Goal: Task Accomplishment & Management: Manage account settings

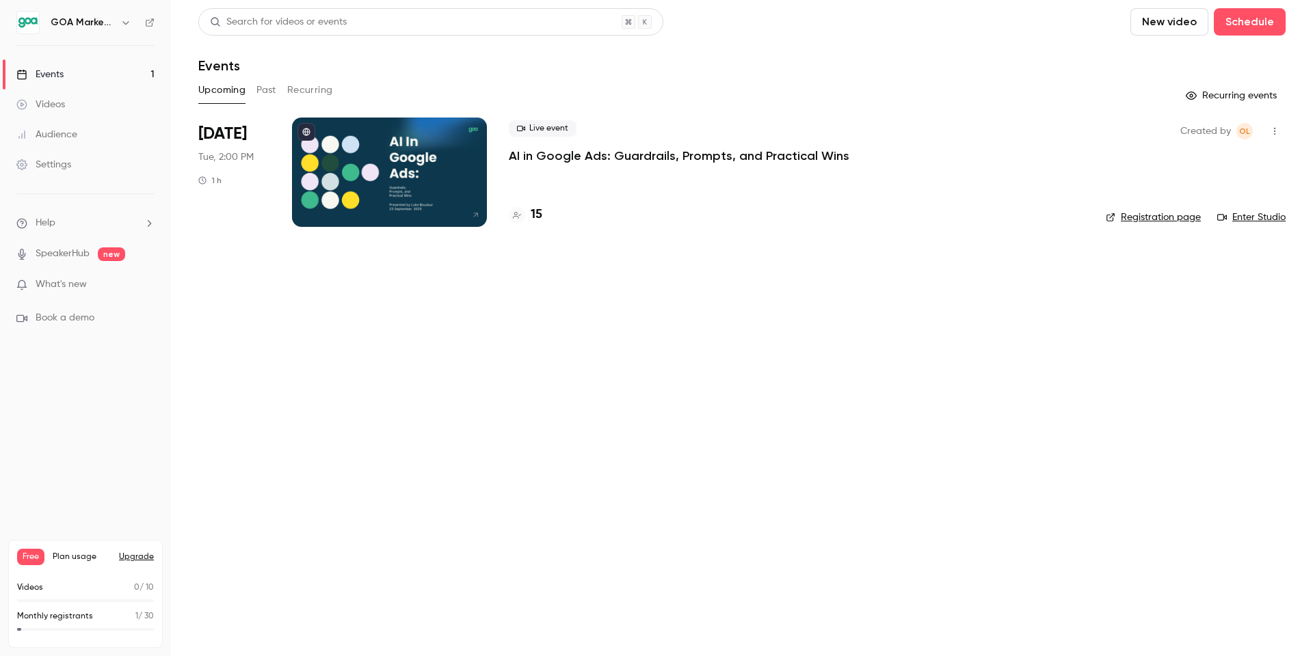
click at [565, 158] on p "AI in Google Ads: Guardrails, Prompts, and Practical Wins" at bounding box center [679, 156] width 341 height 16
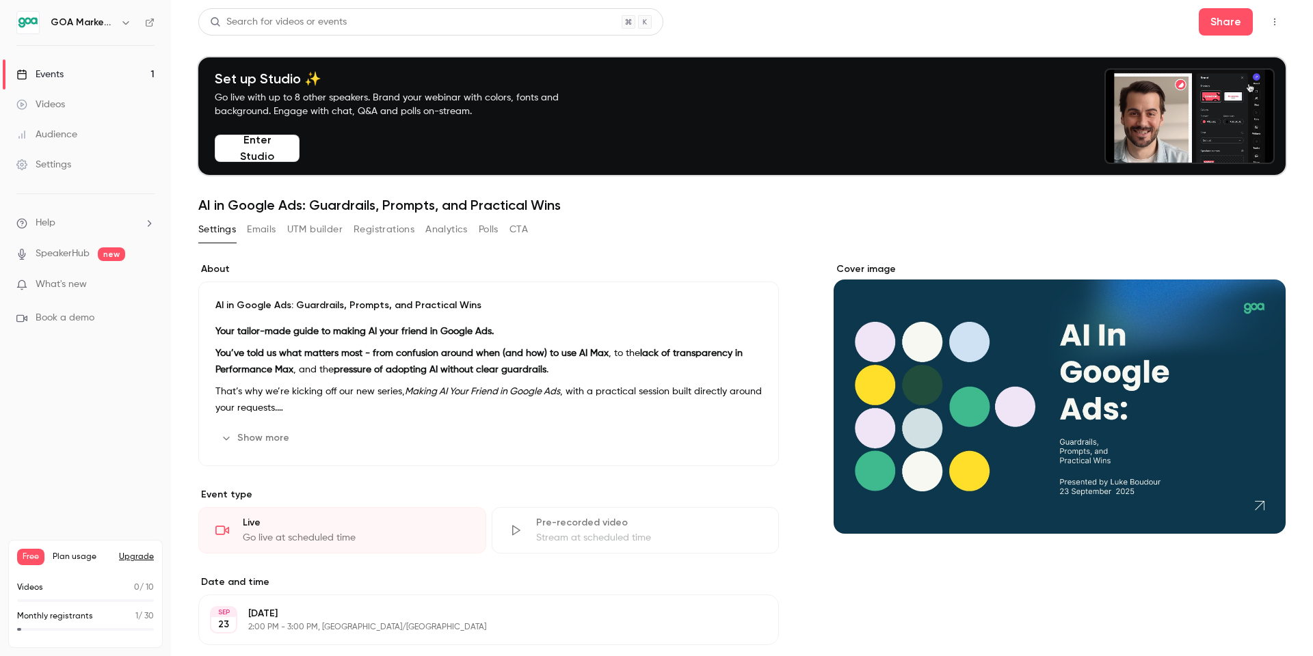
click at [47, 135] on div "Audience" at bounding box center [46, 135] width 61 height 14
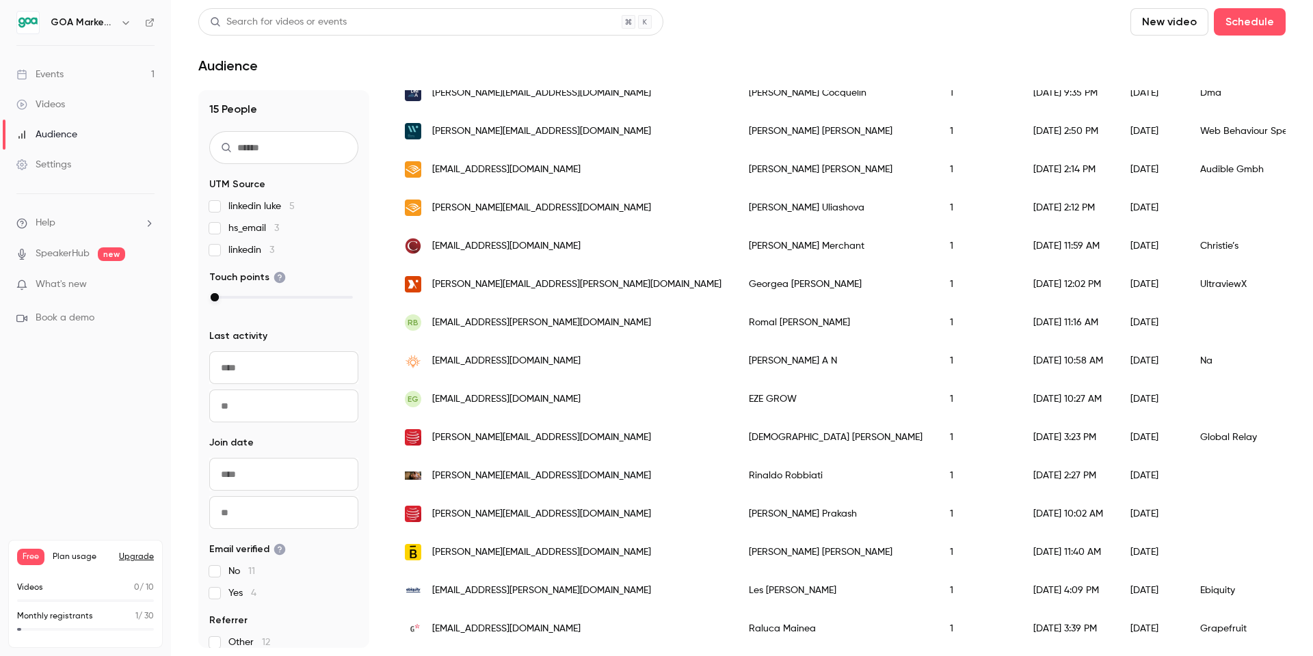
scroll to position [12, 0]
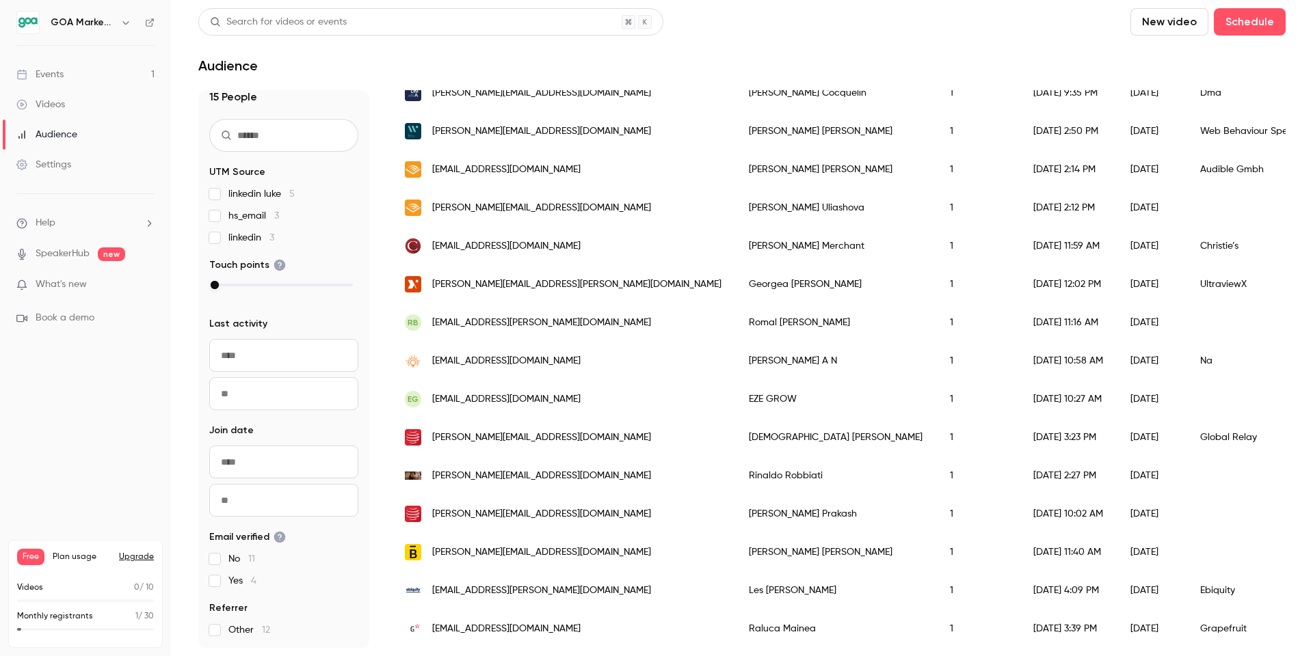
click at [267, 631] on span "12" at bounding box center [266, 631] width 8 height 10
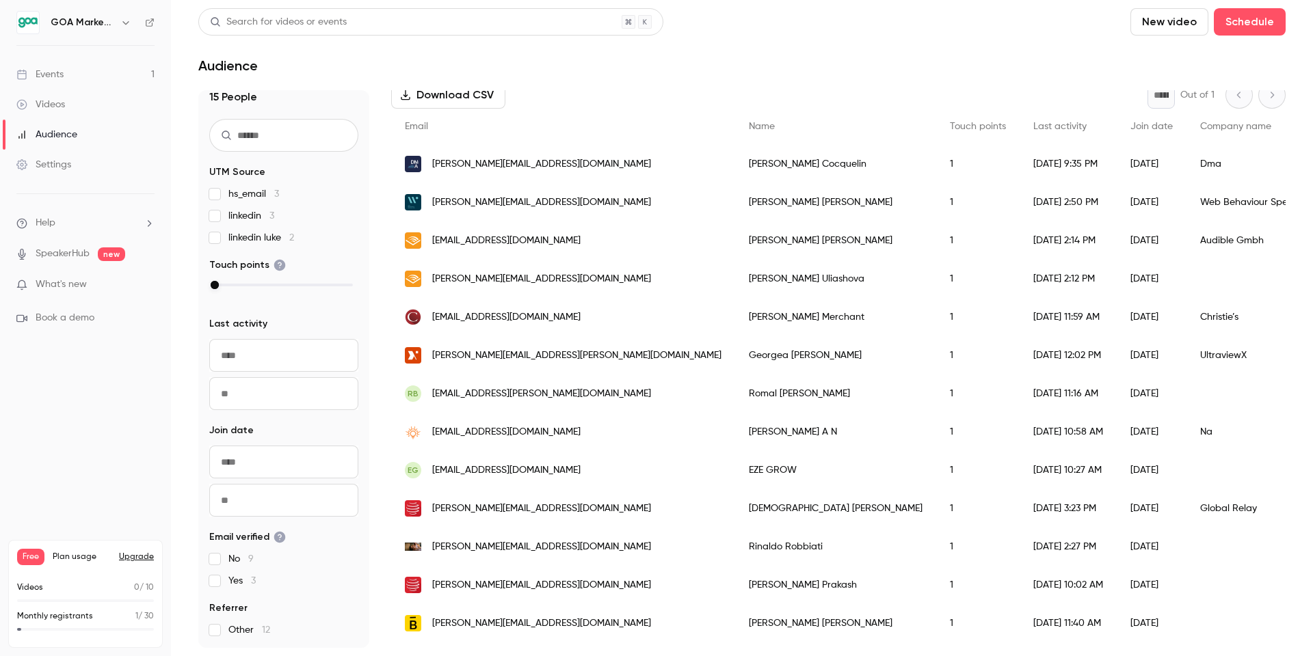
scroll to position [274, 0]
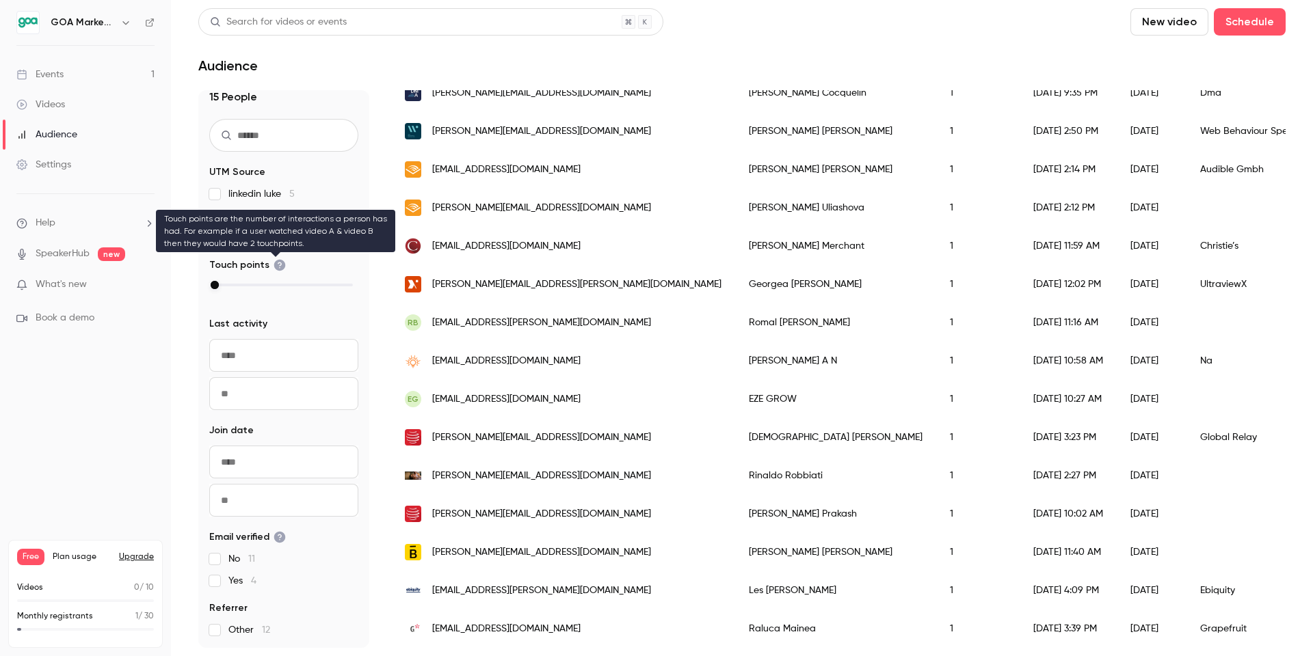
click at [276, 267] on icon at bounding box center [280, 266] width 12 height 12
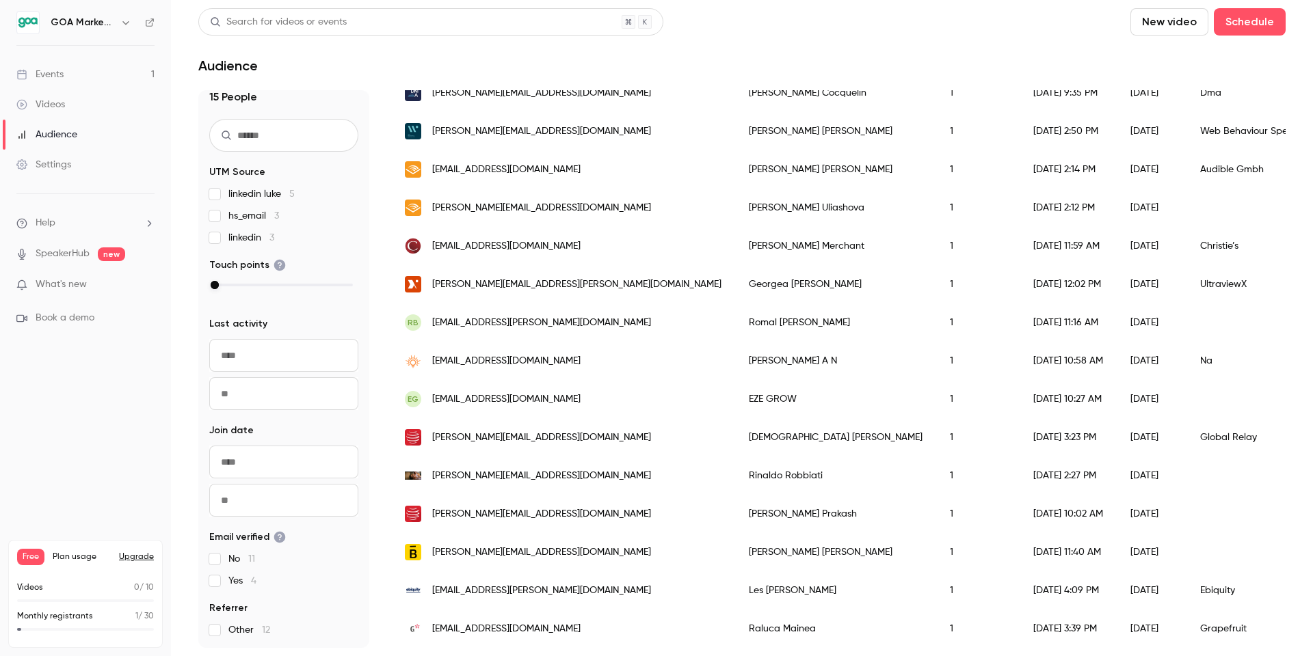
click at [274, 261] on icon at bounding box center [280, 266] width 12 height 12
click at [80, 72] on link "Events 1" at bounding box center [85, 74] width 171 height 30
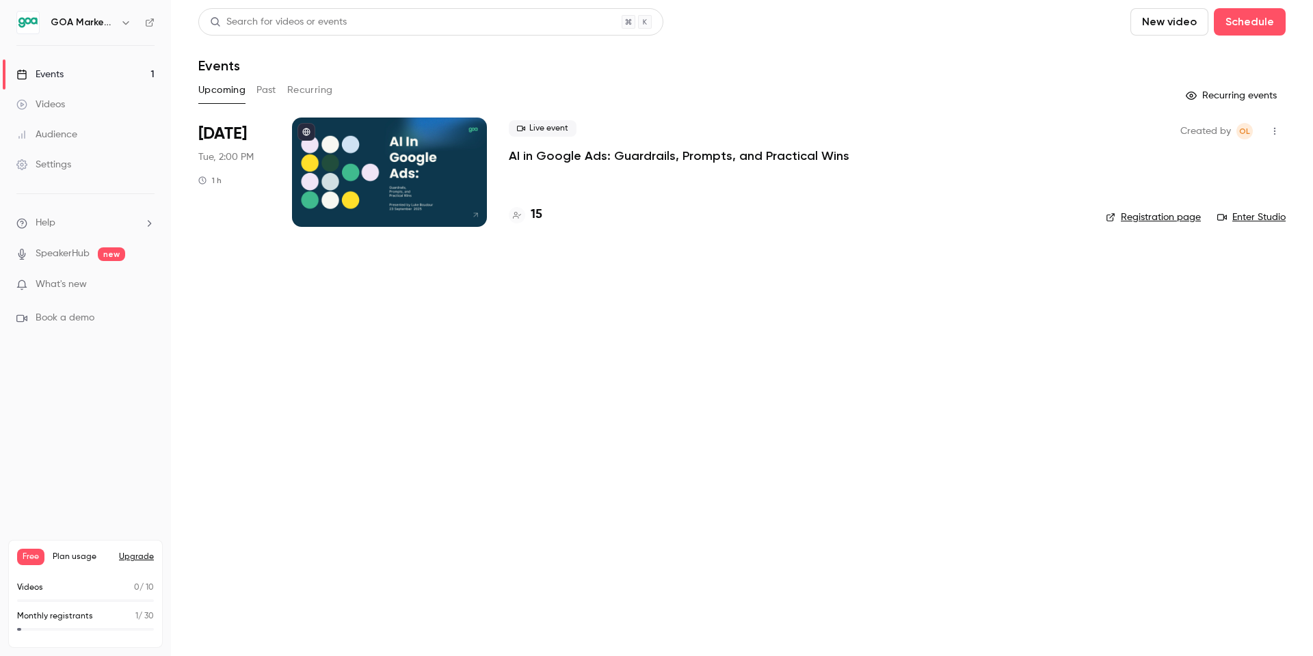
click at [624, 151] on p "AI in Google Ads: Guardrails, Prompts, and Practical Wins" at bounding box center [679, 156] width 341 height 16
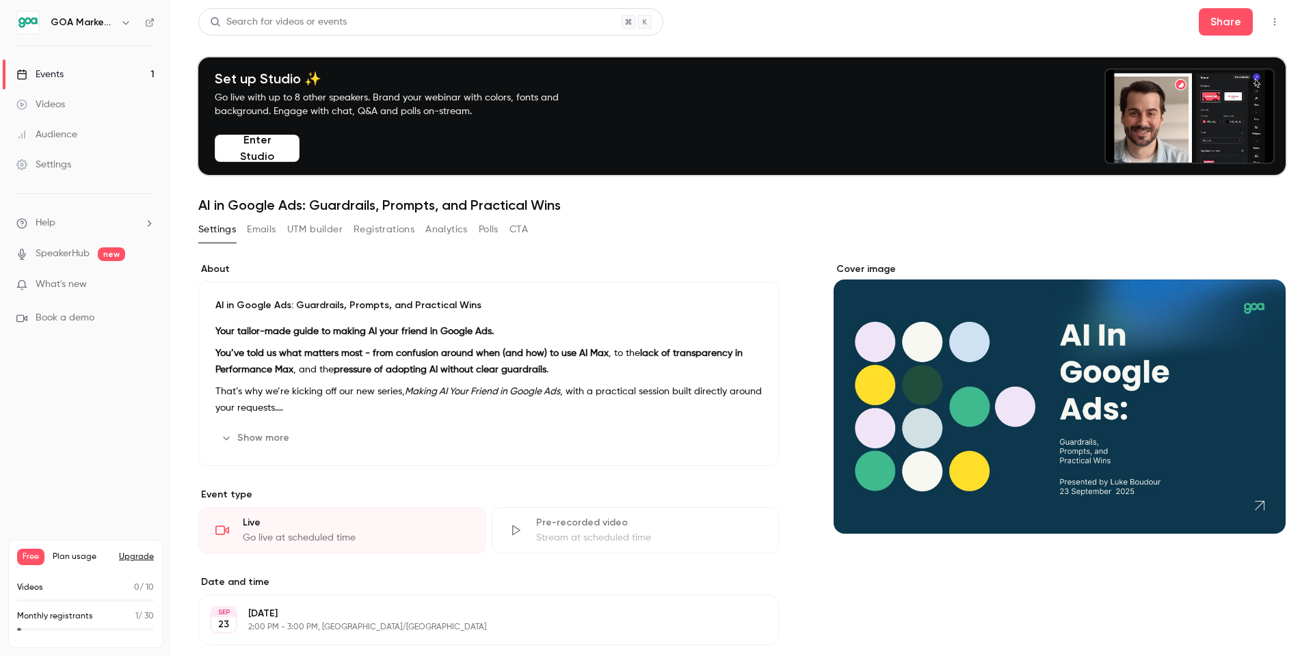
click at [265, 229] on button "Emails" at bounding box center [261, 230] width 29 height 22
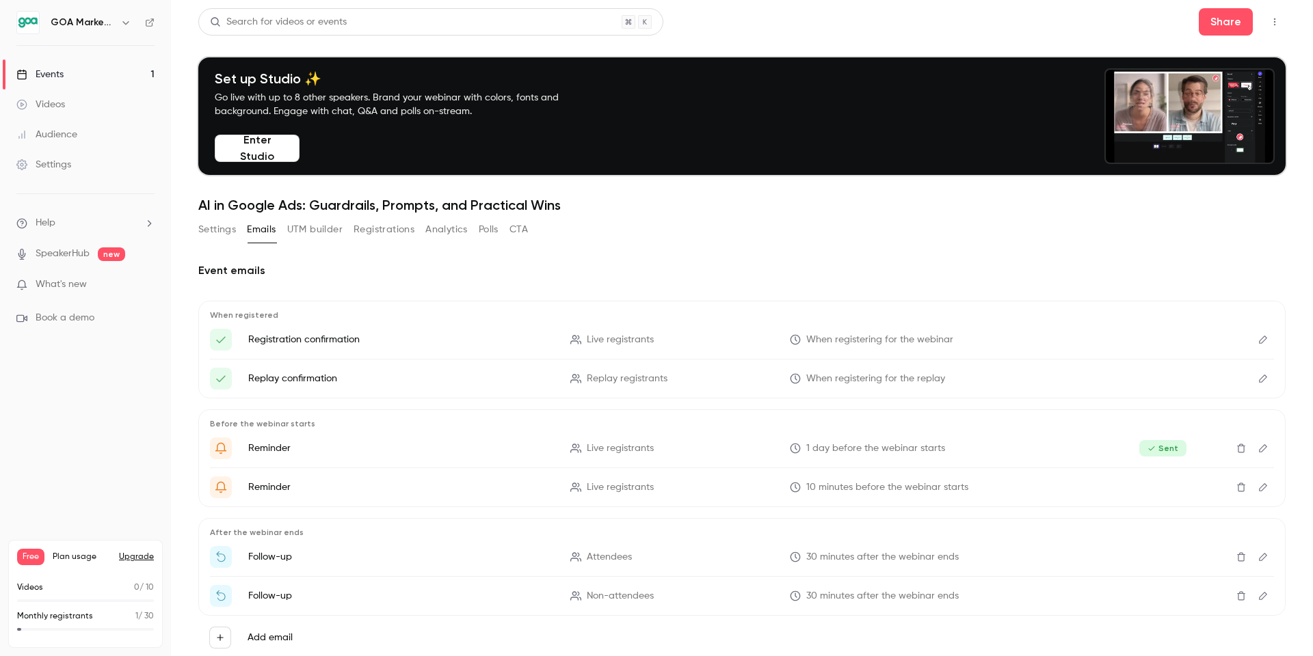
scroll to position [39, 0]
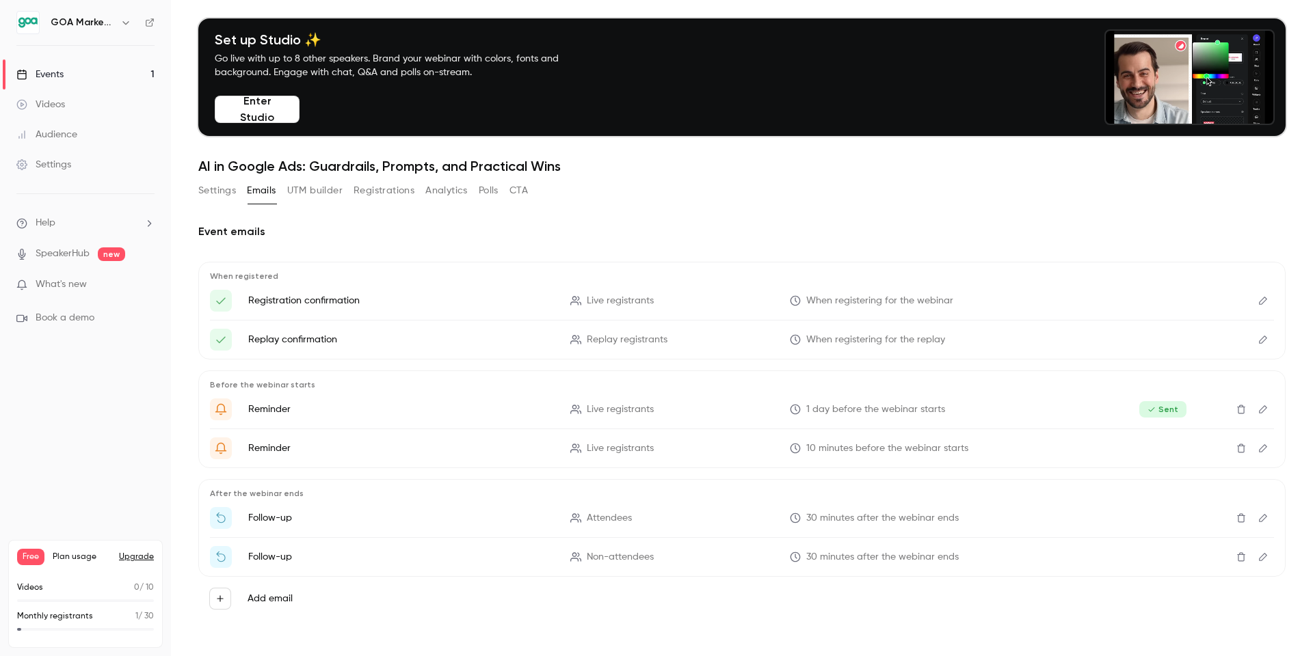
click at [1262, 301] on icon "Edit" at bounding box center [1263, 301] width 11 height 10
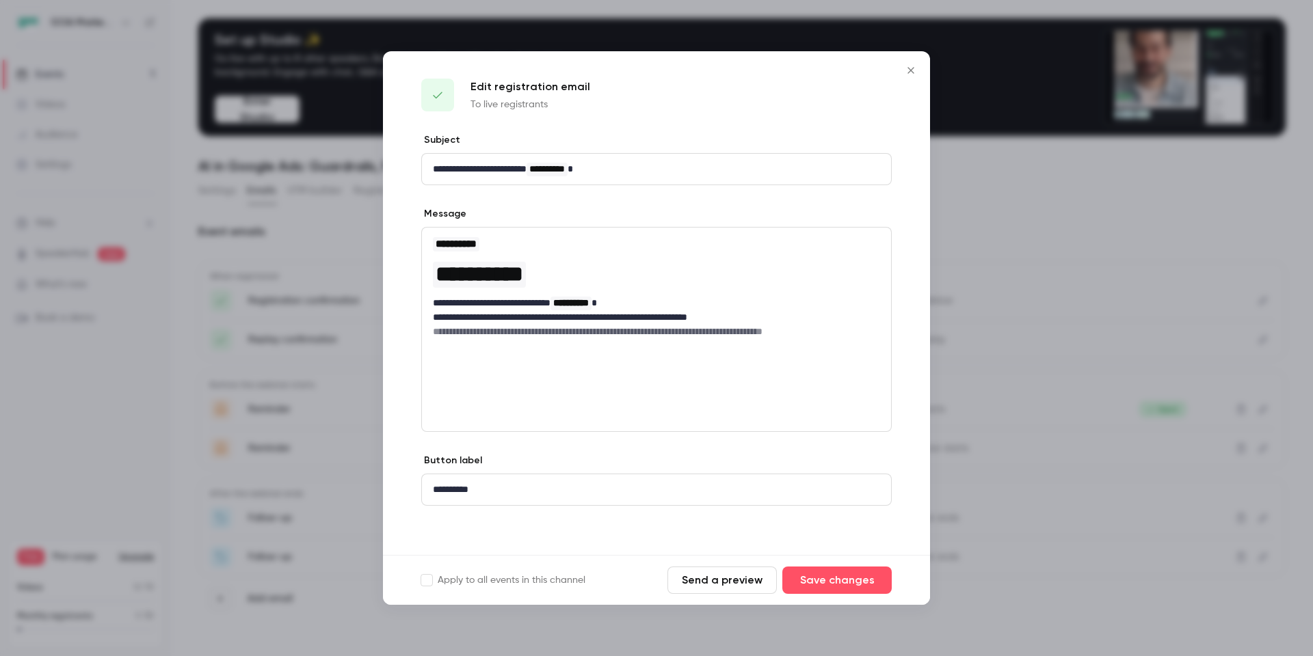
click at [914, 65] on icon "Close" at bounding box center [911, 70] width 16 height 11
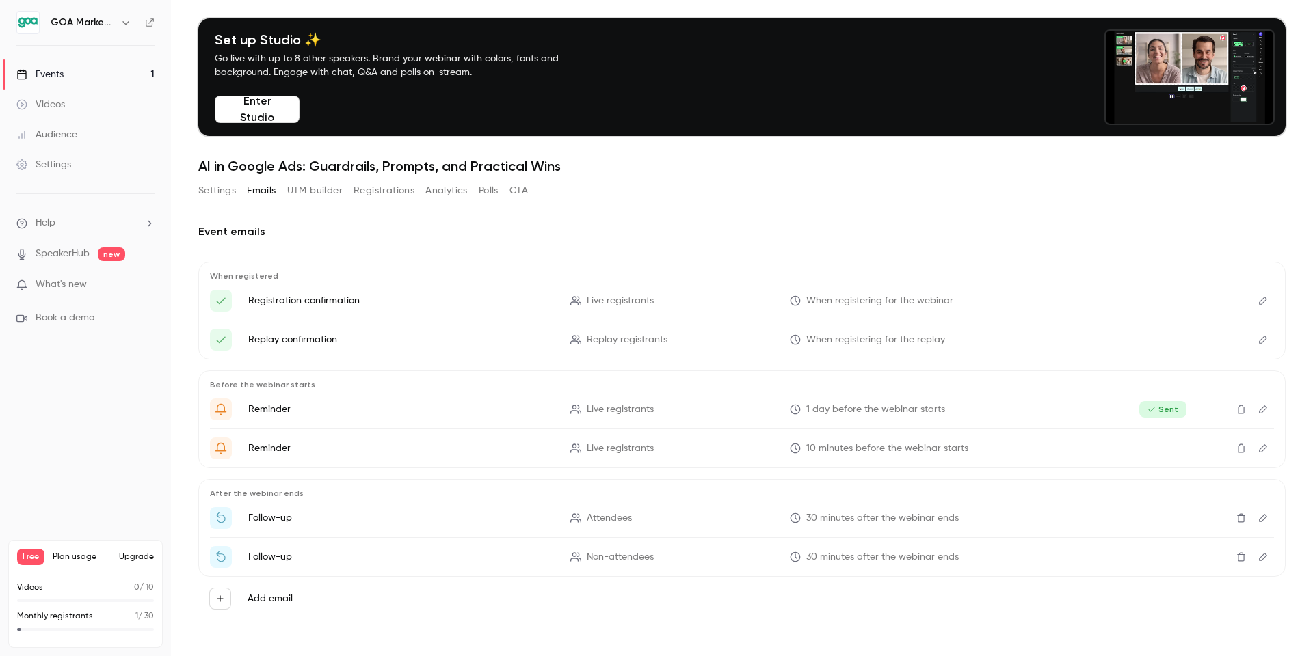
click at [1258, 406] on icon "Edit" at bounding box center [1263, 410] width 11 height 10
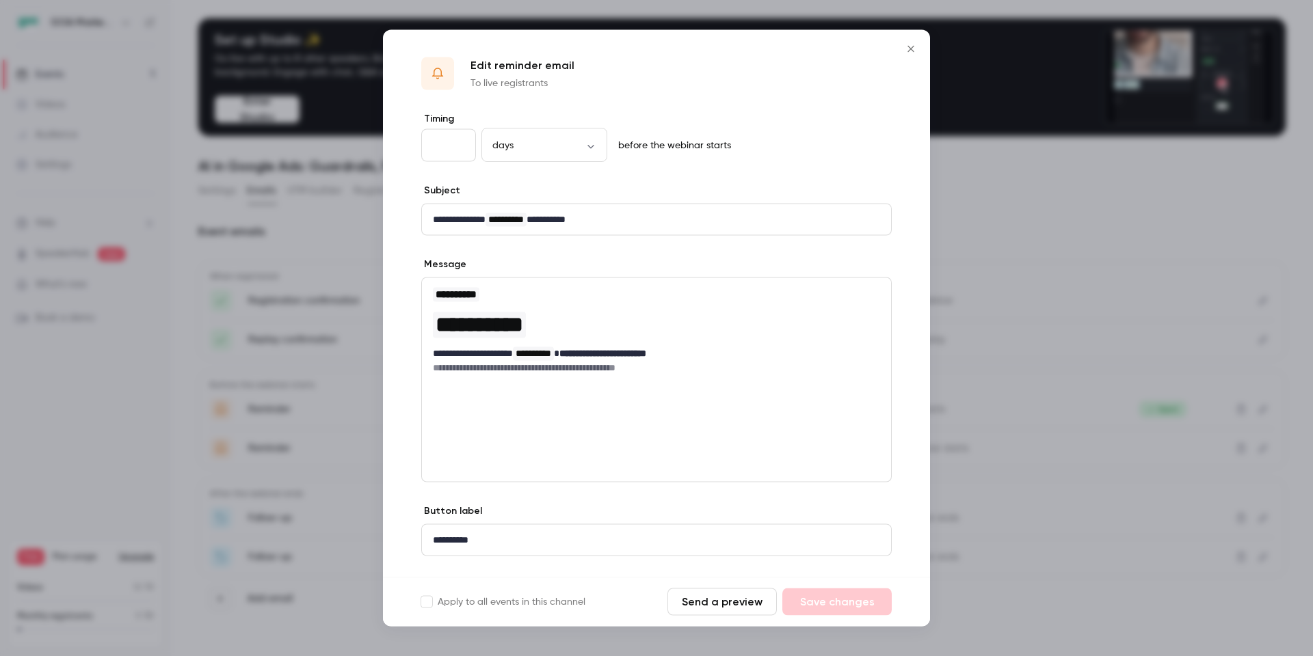
click at [915, 47] on icon "Close" at bounding box center [911, 49] width 16 height 11
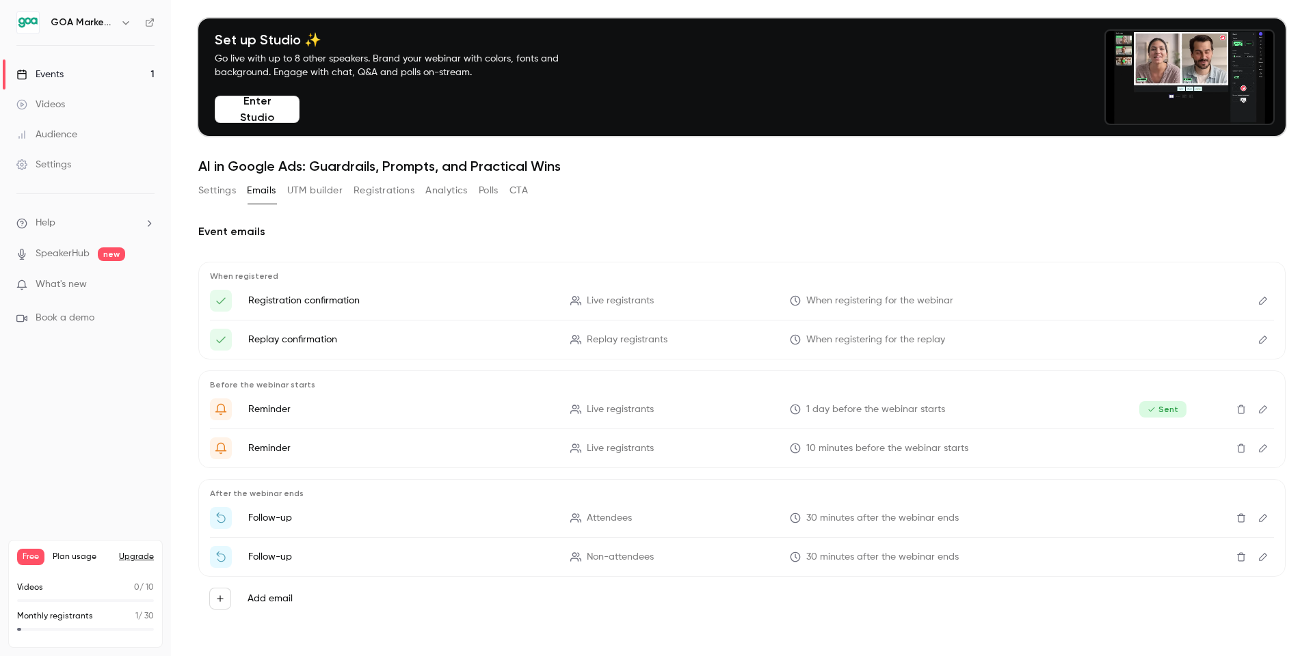
click at [1264, 299] on icon "Edit" at bounding box center [1263, 301] width 11 height 10
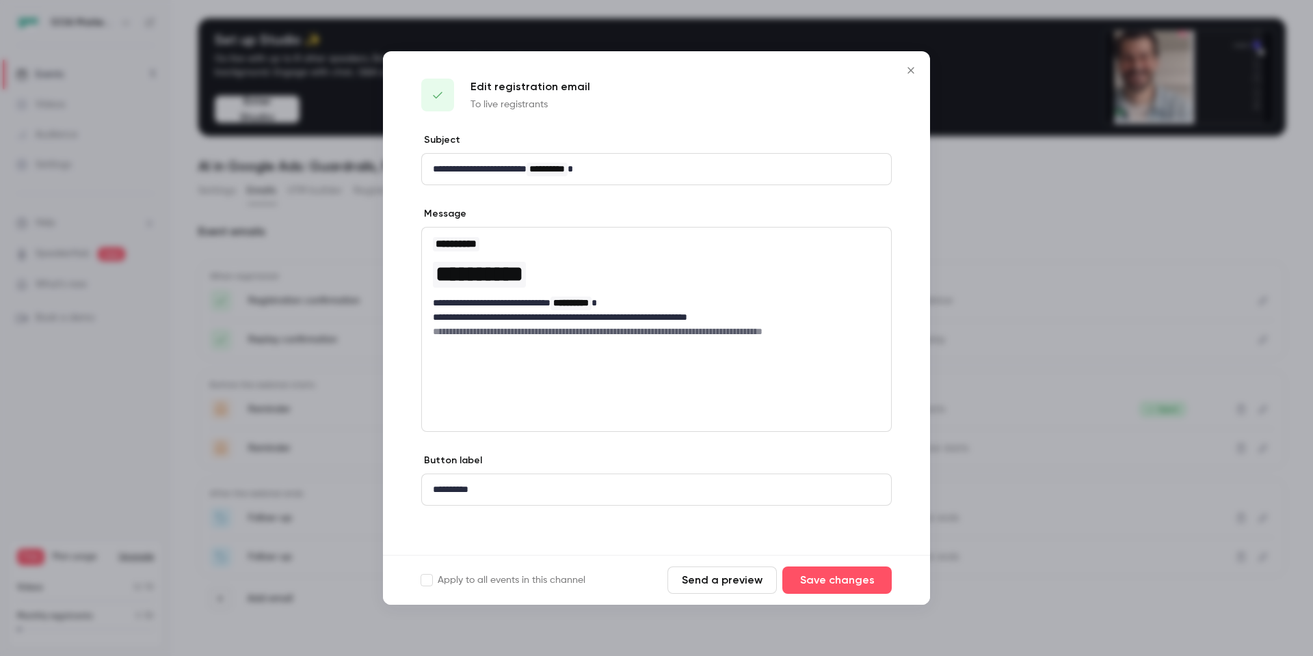
drag, startPoint x: 905, startPoint y: 70, endPoint x: 943, endPoint y: 106, distance: 52.2
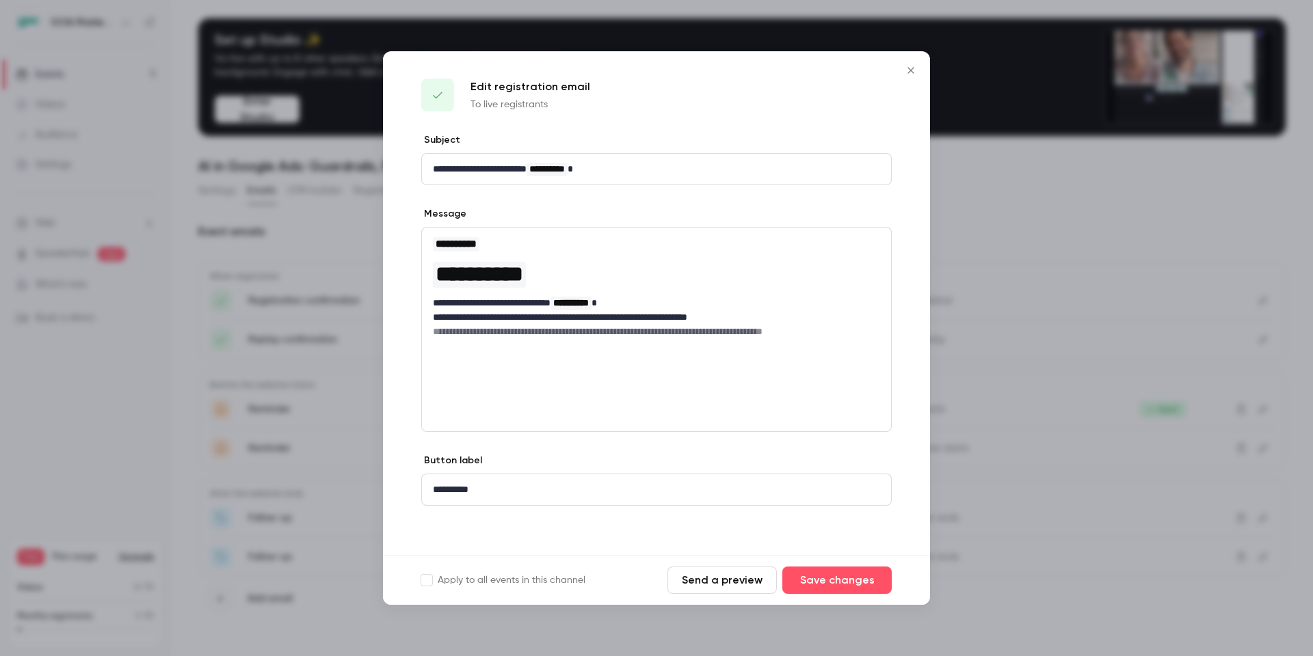
click at [905, 70] on icon "Close" at bounding box center [911, 70] width 16 height 11
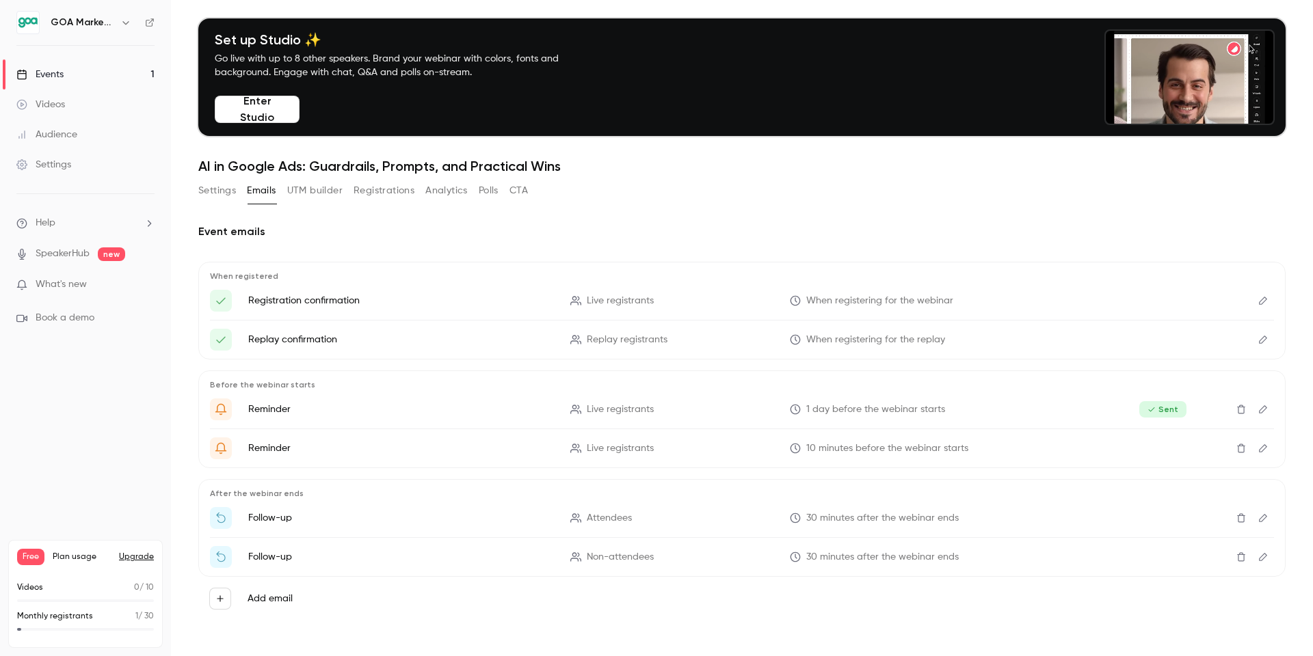
click at [1266, 341] on icon "Edit" at bounding box center [1263, 340] width 11 height 10
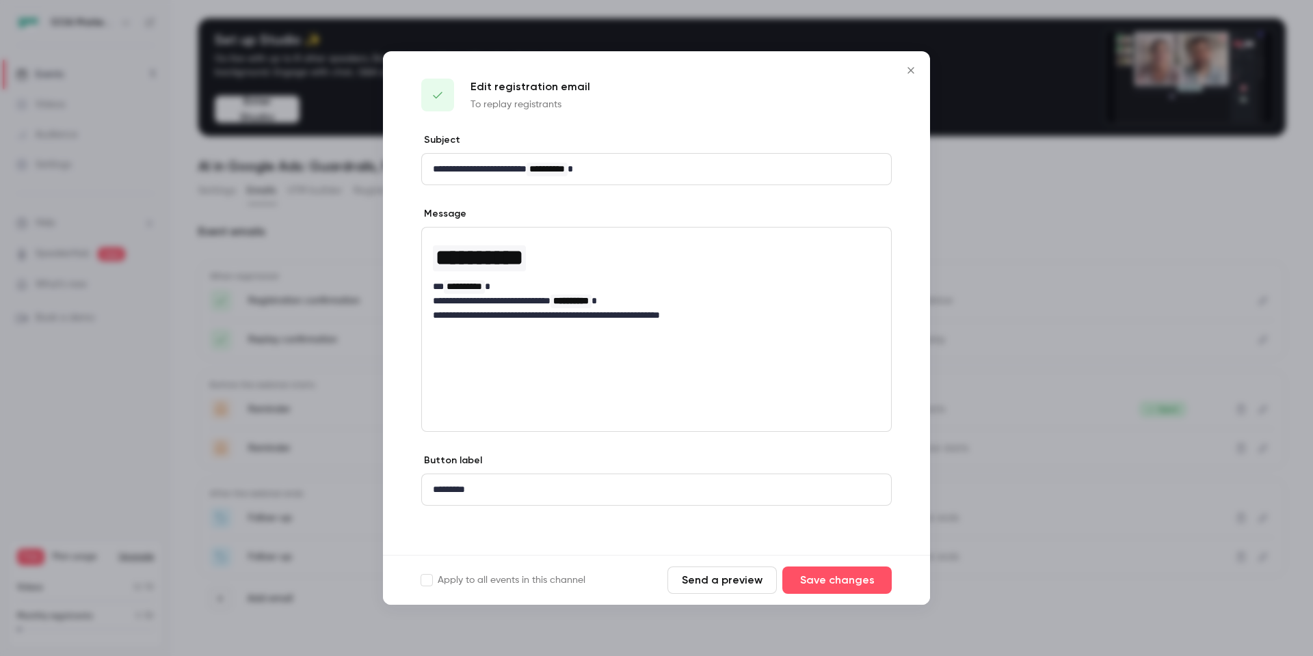
click at [912, 77] on button "Close" at bounding box center [910, 70] width 27 height 27
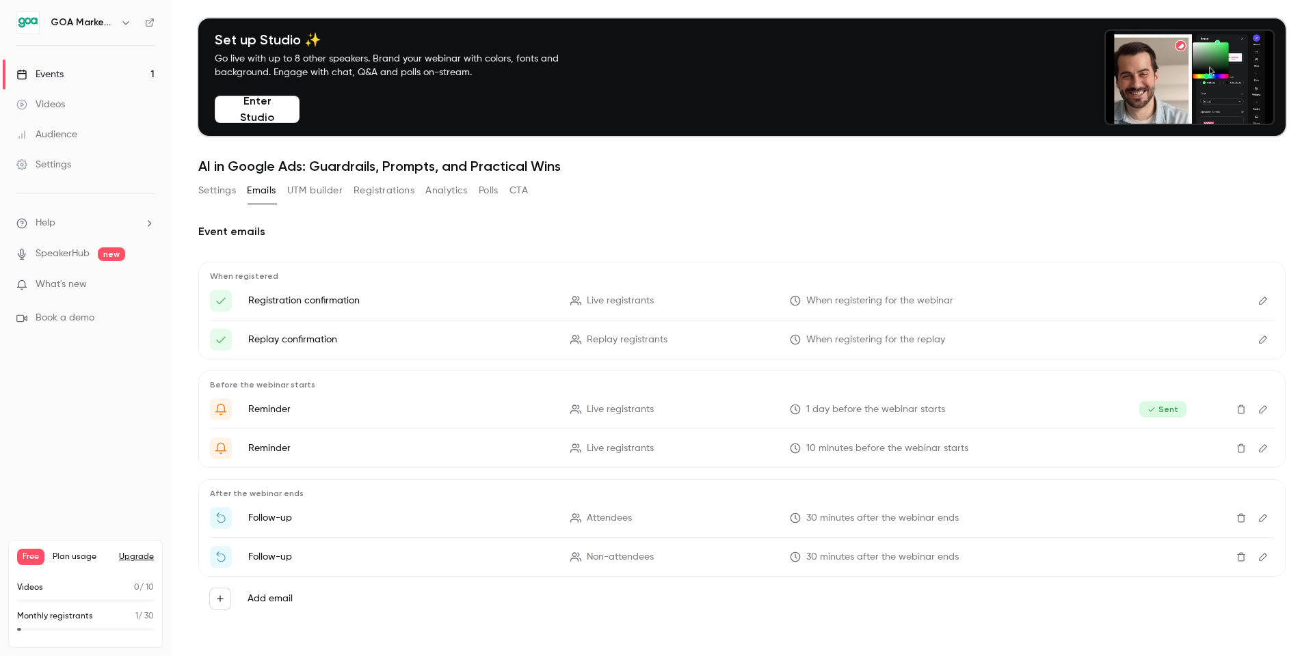
click at [1268, 412] on button "Edit" at bounding box center [1263, 410] width 22 height 22
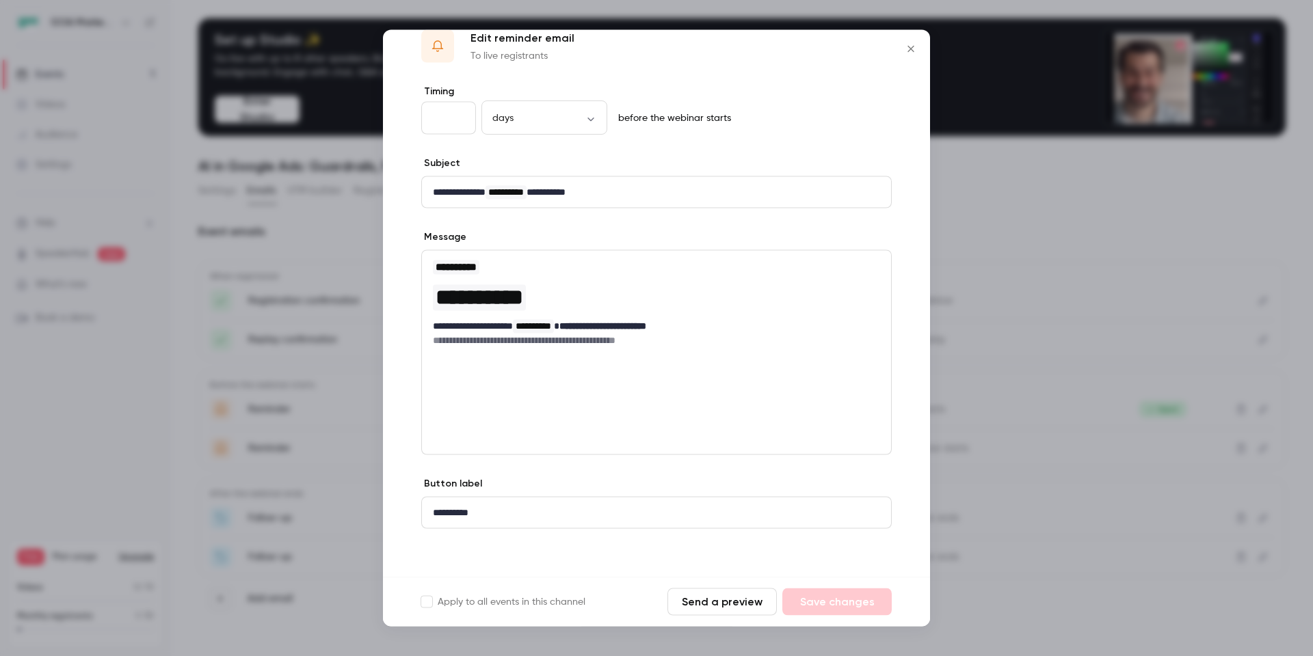
scroll to position [0, 0]
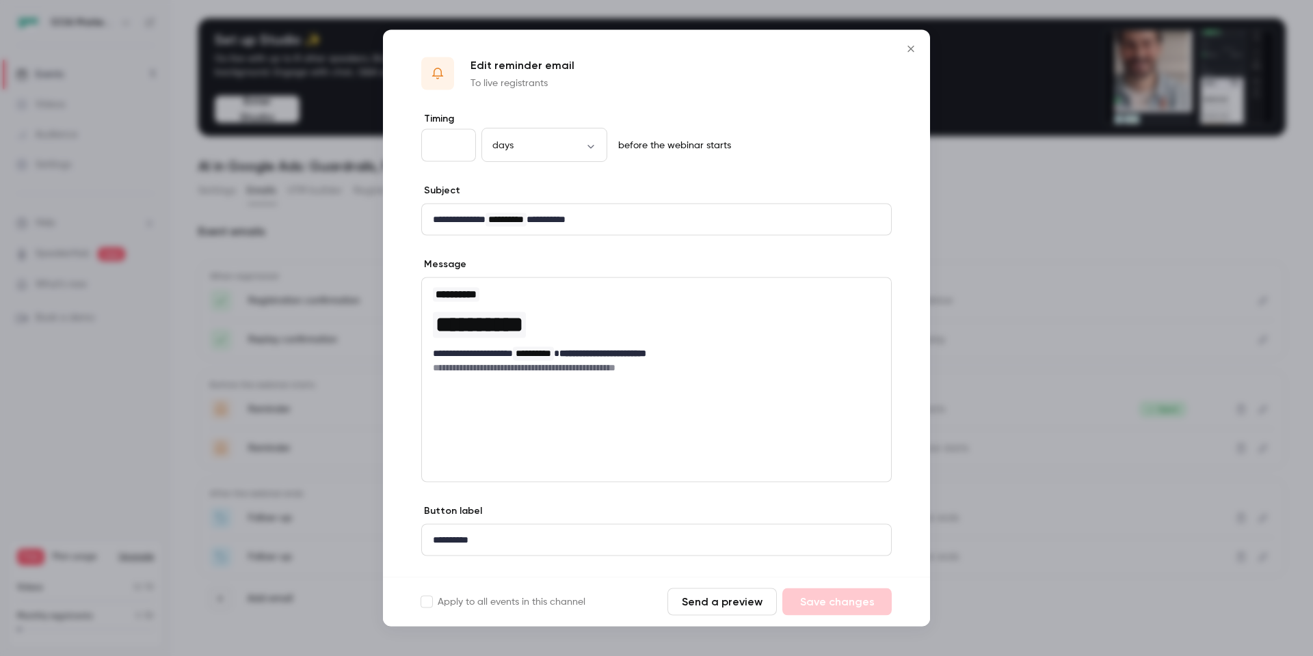
click at [913, 50] on icon "Close" at bounding box center [911, 49] width 16 height 11
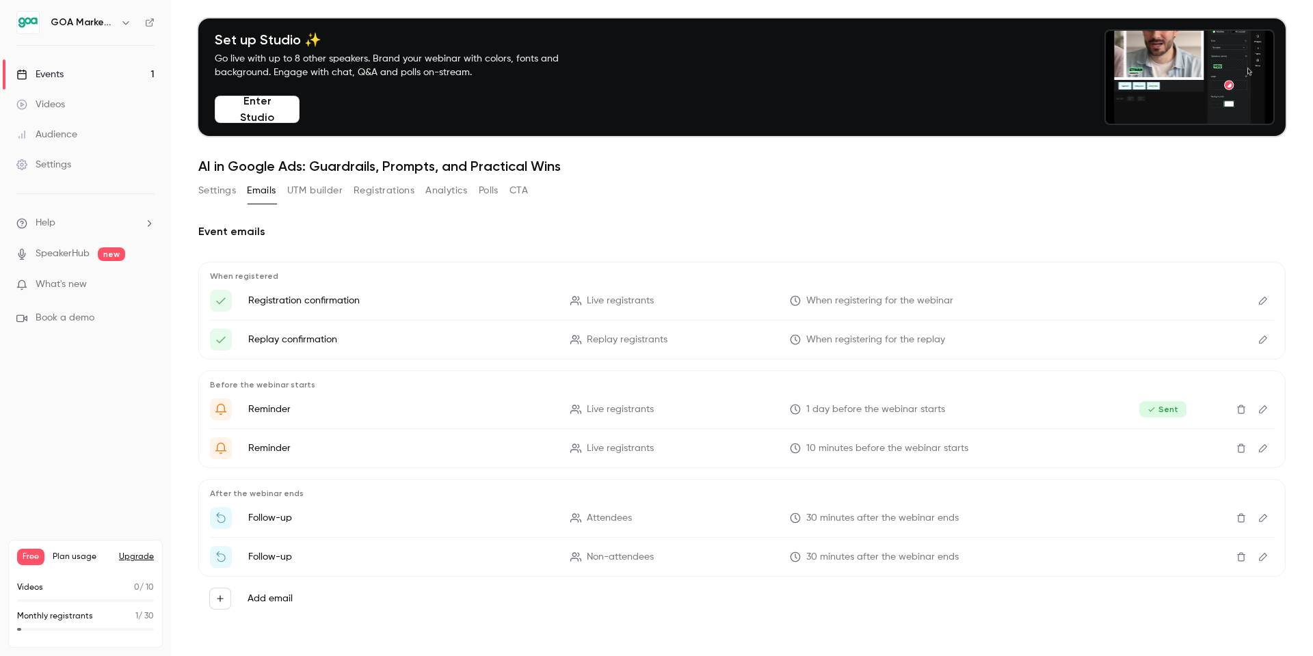
click at [1268, 301] on icon "Edit" at bounding box center [1263, 301] width 11 height 10
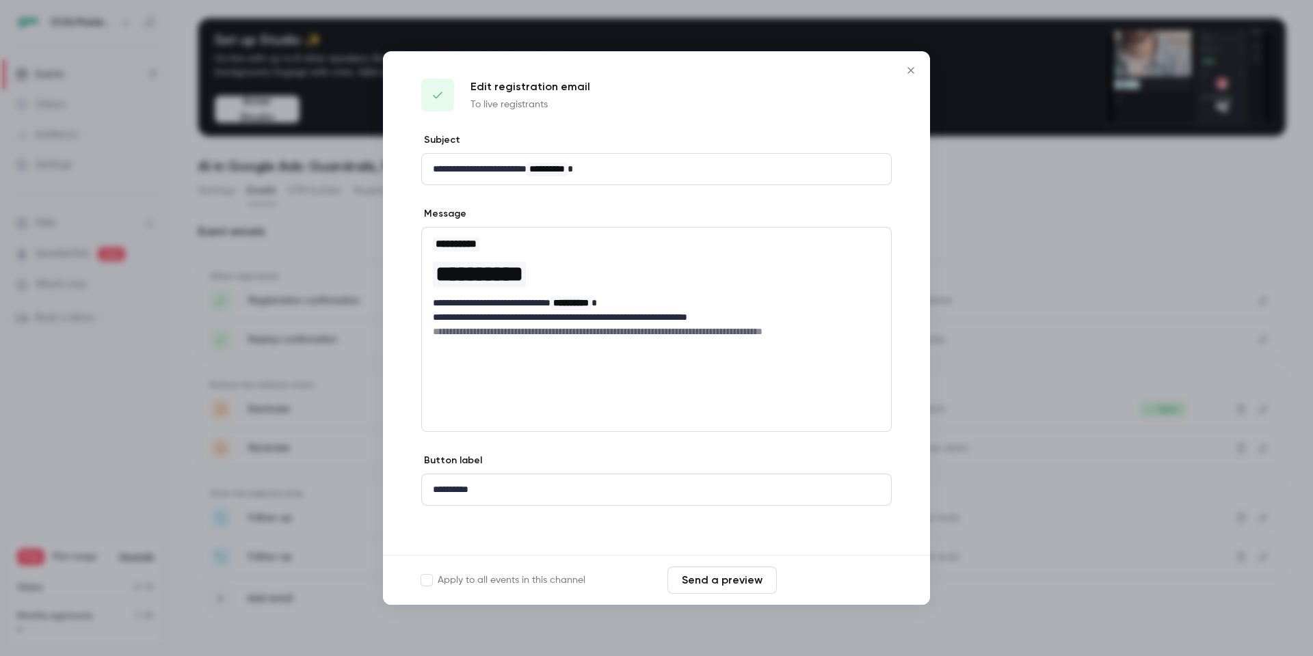
click at [809, 586] on button "Save changes" at bounding box center [836, 580] width 109 height 27
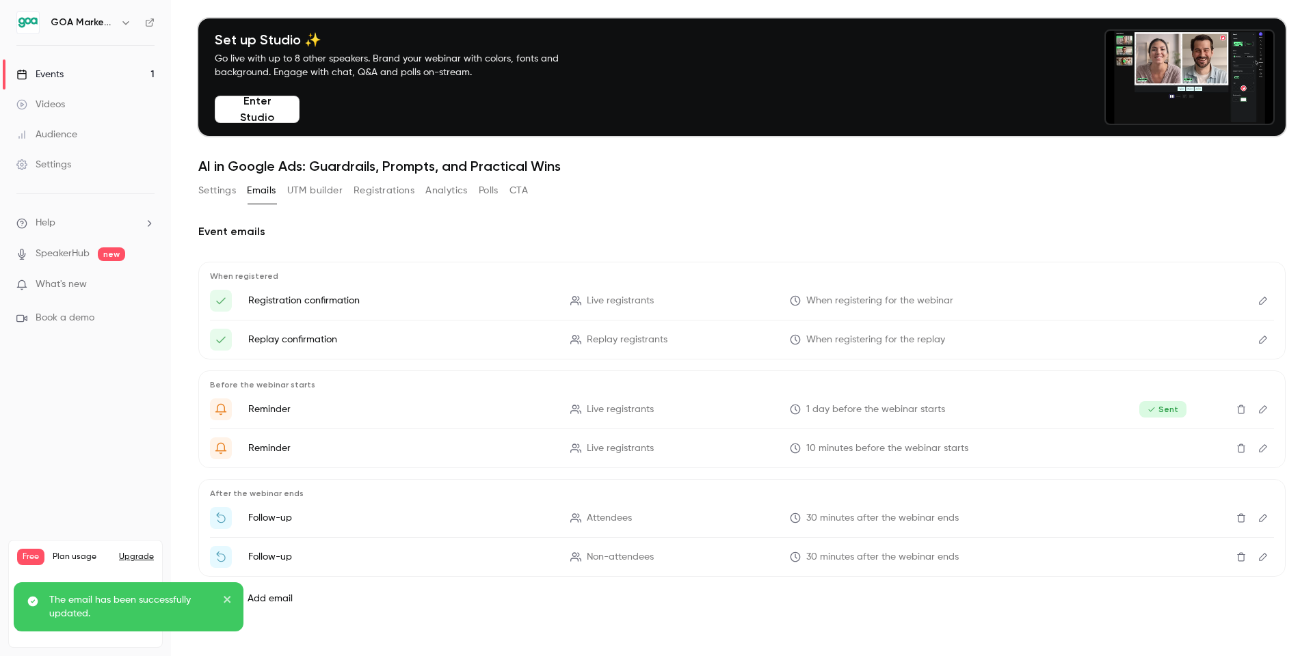
click at [1262, 341] on icon "Edit" at bounding box center [1263, 340] width 11 height 10
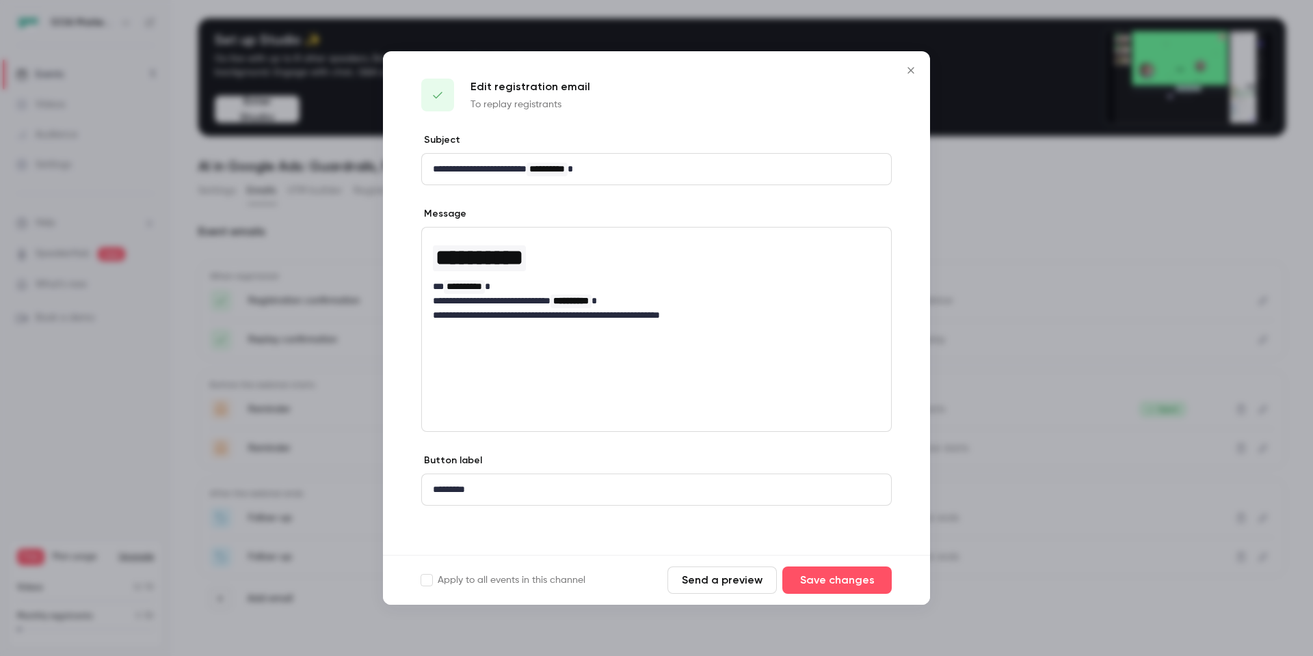
drag, startPoint x: 912, startPoint y: 69, endPoint x: 922, endPoint y: 83, distance: 17.5
click at [912, 70] on icon "Close" at bounding box center [910, 70] width 6 height 6
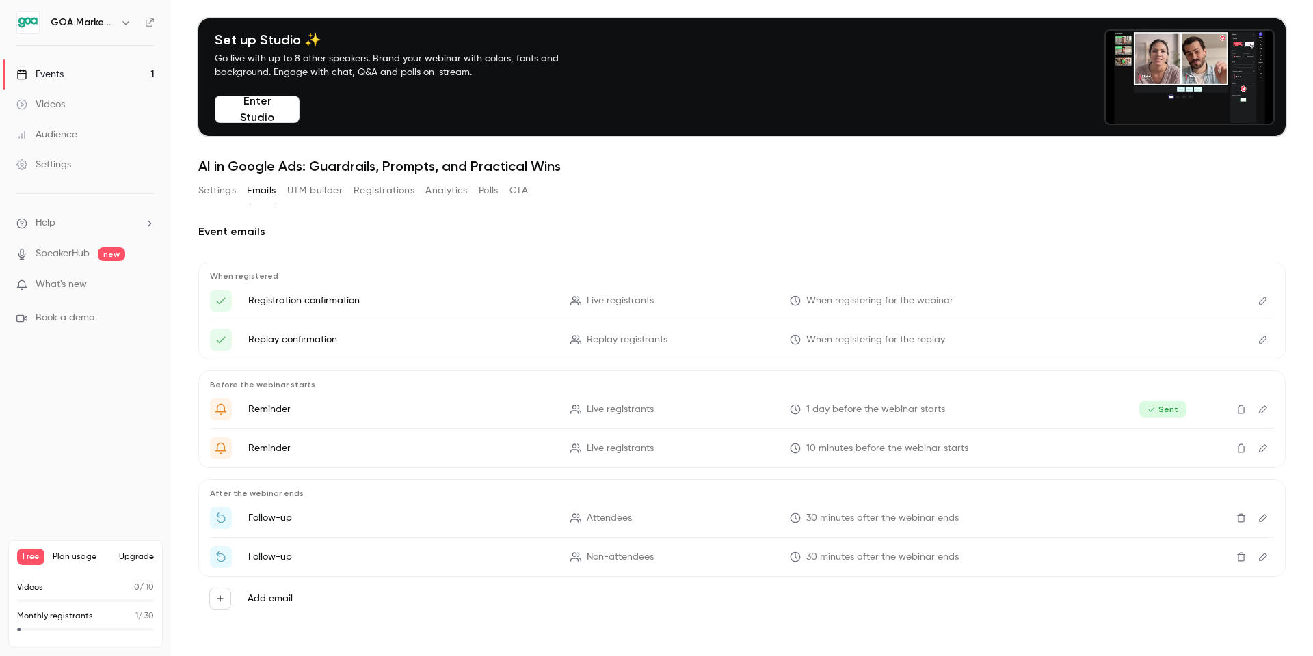
click at [1260, 302] on icon "Edit" at bounding box center [1263, 301] width 8 height 8
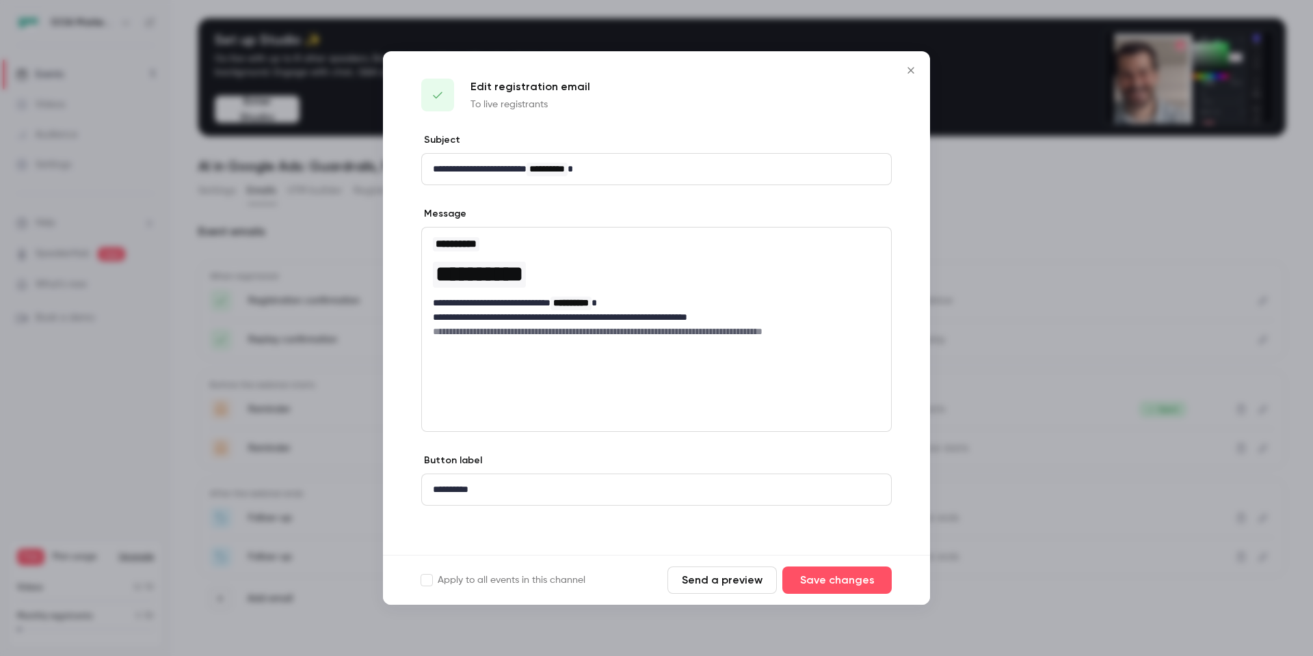
click at [912, 68] on icon "Close" at bounding box center [911, 70] width 16 height 11
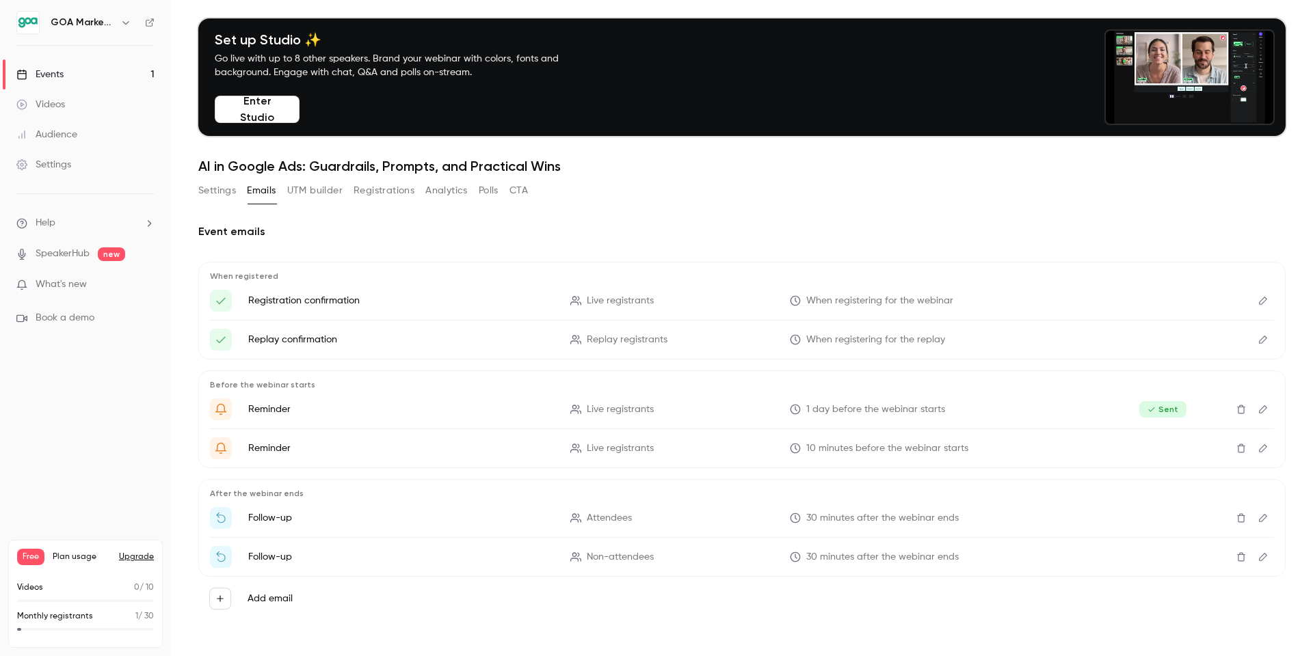
click at [1265, 451] on icon "Edit" at bounding box center [1263, 449] width 11 height 10
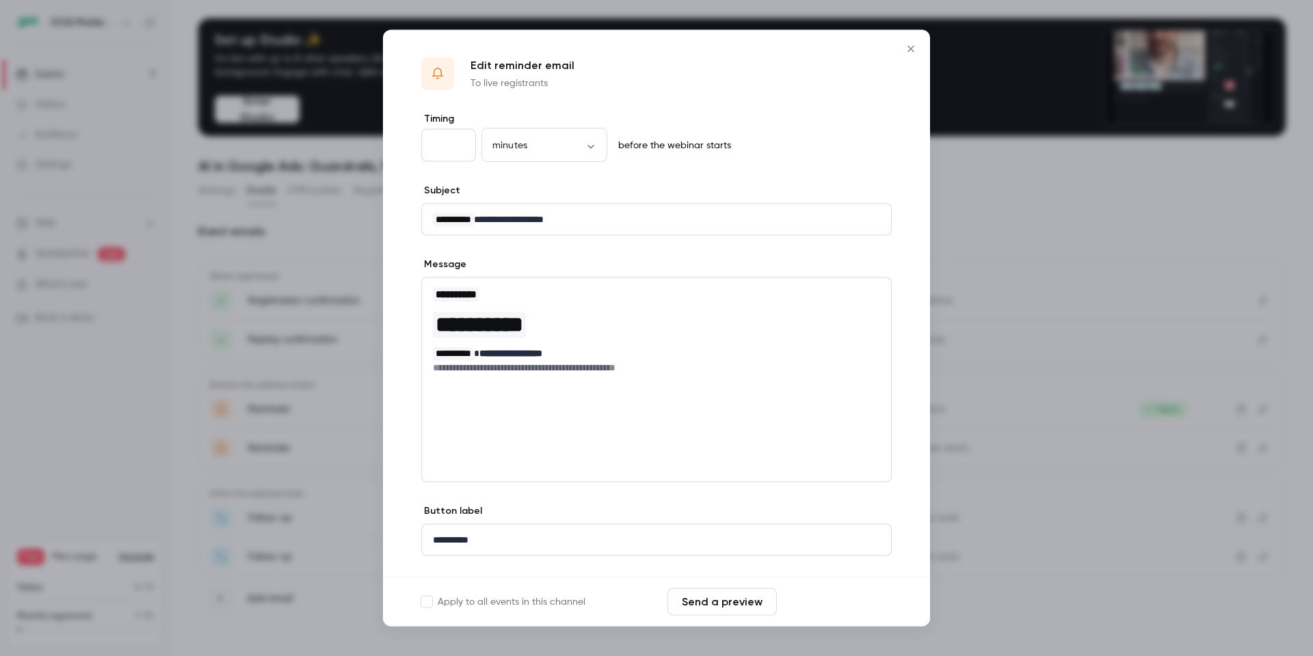
click at [840, 607] on button "Save changes" at bounding box center [836, 602] width 109 height 27
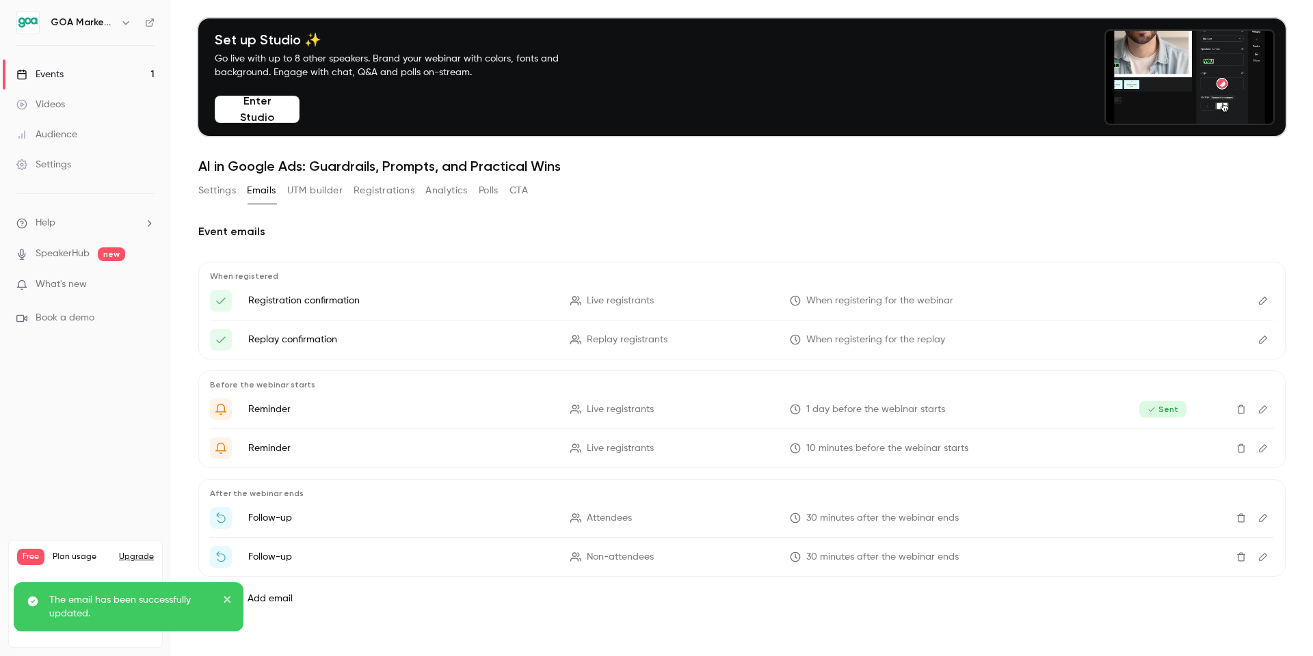
click at [1268, 301] on icon "Edit" at bounding box center [1263, 301] width 11 height 10
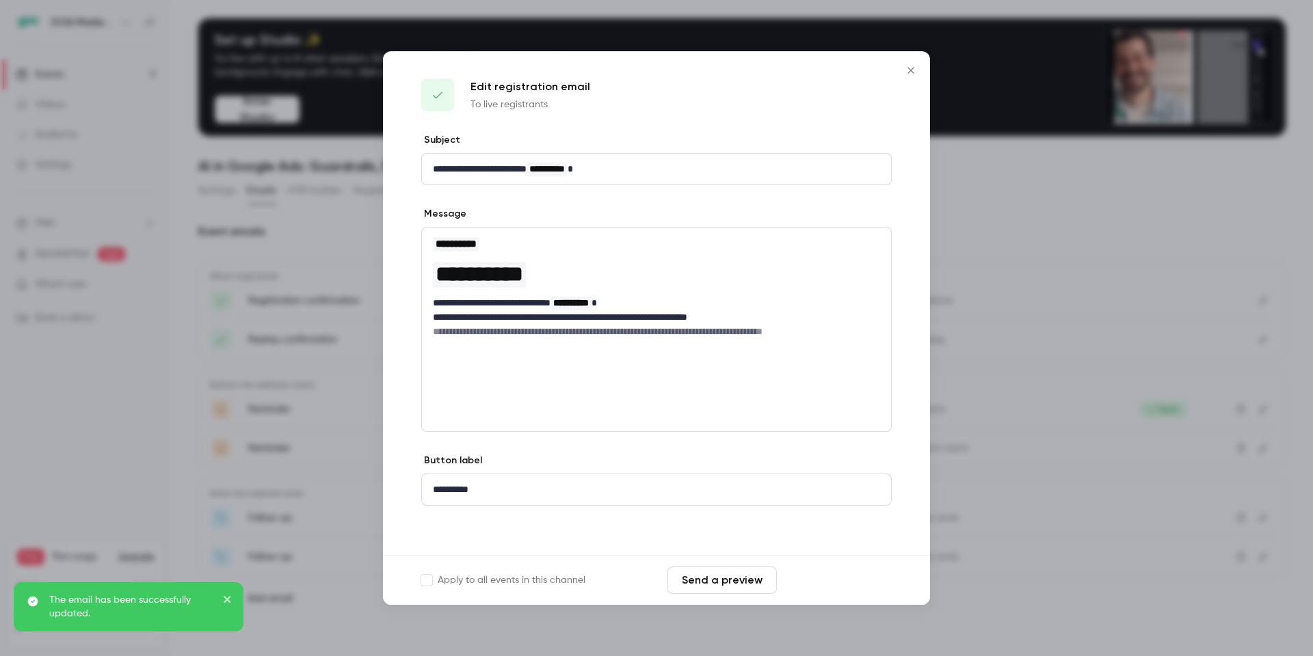
click at [813, 582] on button "Save changes" at bounding box center [836, 580] width 109 height 27
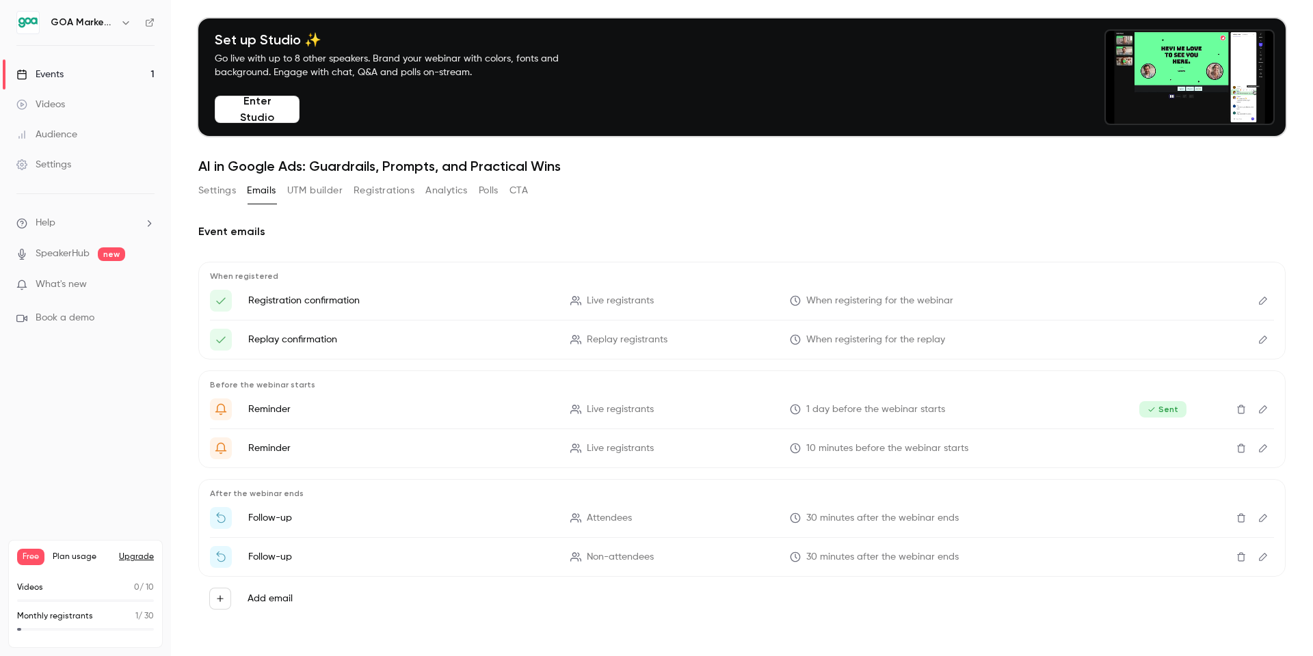
click at [1264, 414] on button "Edit" at bounding box center [1263, 410] width 22 height 22
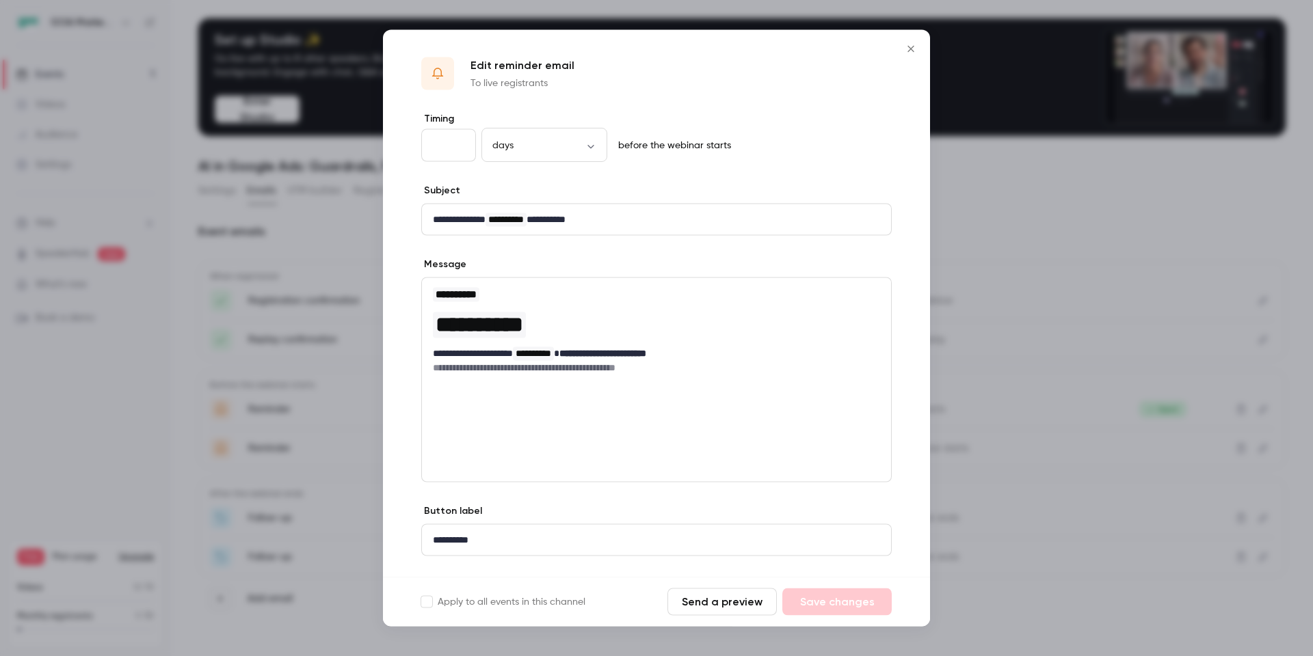
click at [909, 49] on icon "Close" at bounding box center [911, 49] width 16 height 11
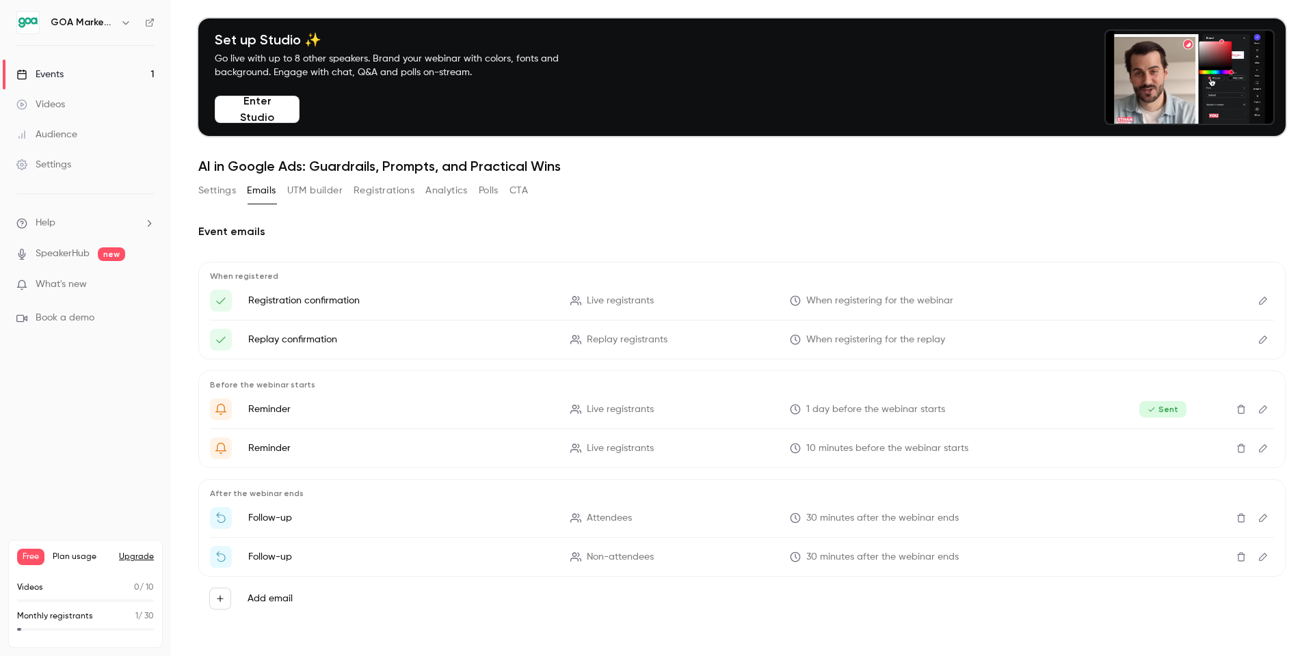
click at [1265, 449] on icon "Edit" at bounding box center [1263, 449] width 11 height 10
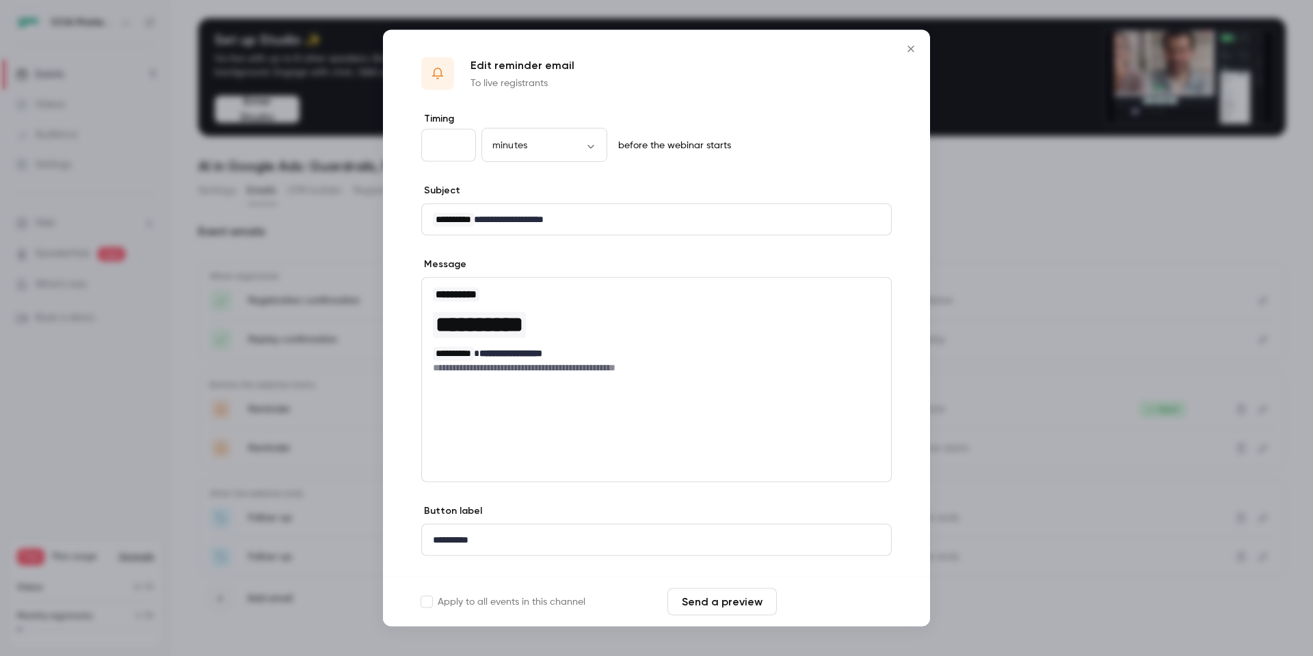
click at [827, 602] on button "Save changes" at bounding box center [836, 602] width 109 height 27
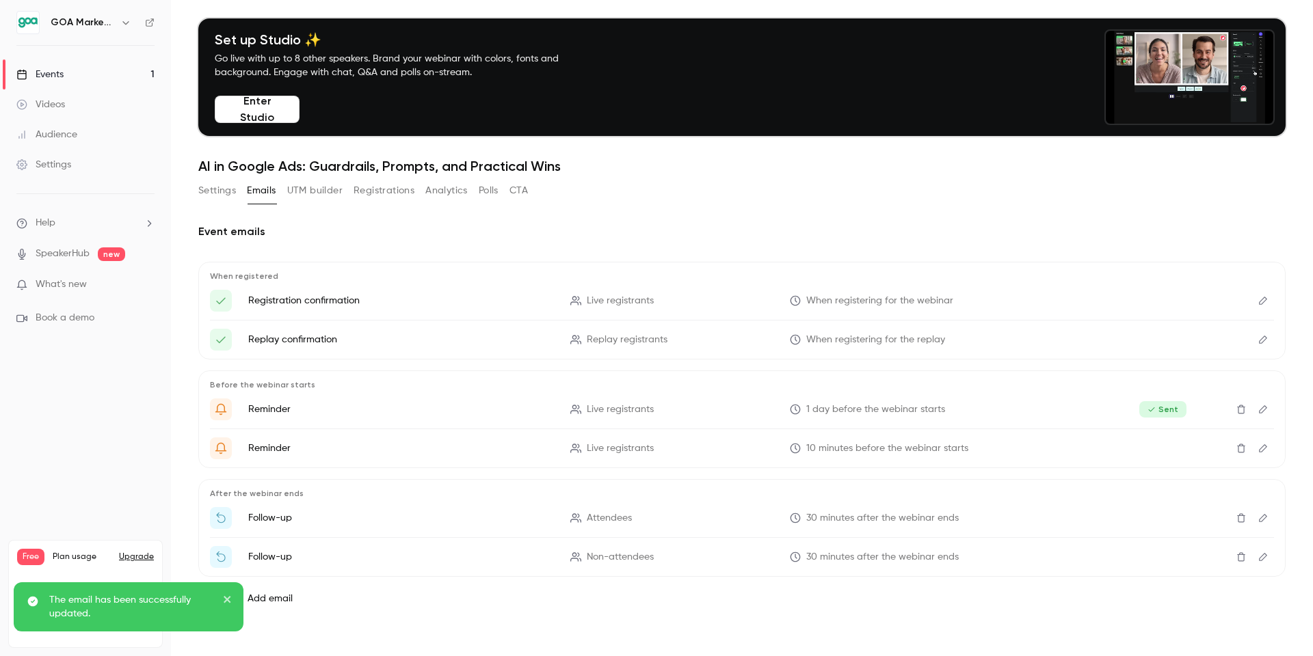
click at [1264, 522] on icon "Edit" at bounding box center [1263, 519] width 11 height 10
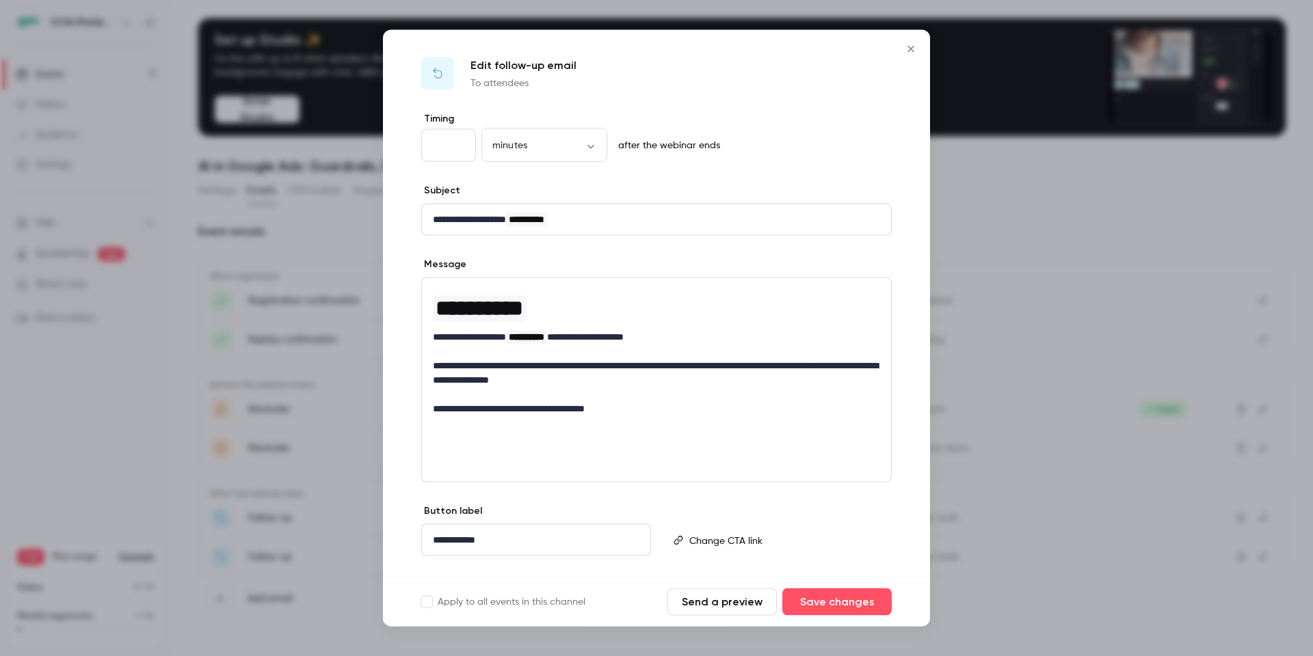
click at [913, 45] on icon "Close" at bounding box center [911, 49] width 16 height 11
